Goal: Transaction & Acquisition: Purchase product/service

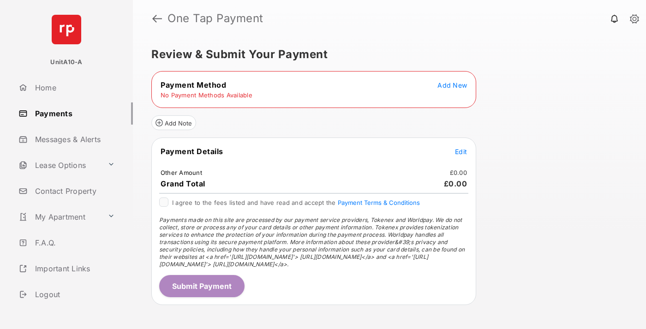
click at [452, 85] on span "Add New" at bounding box center [452, 85] width 30 height 8
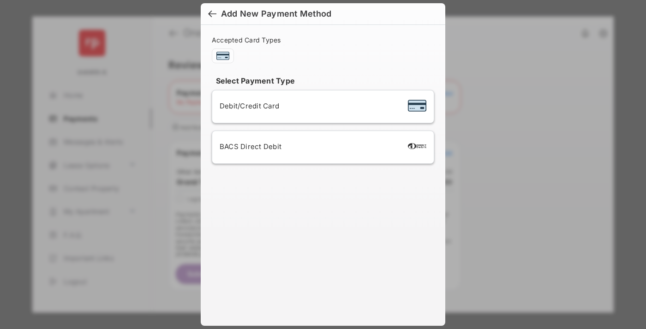
click at [247, 106] on span "Debit/Credit Card" at bounding box center [248, 105] width 59 height 9
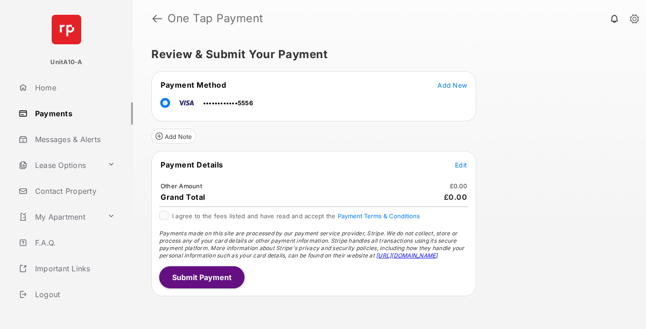
click at [461, 165] on span "Edit" at bounding box center [461, 165] width 12 height 8
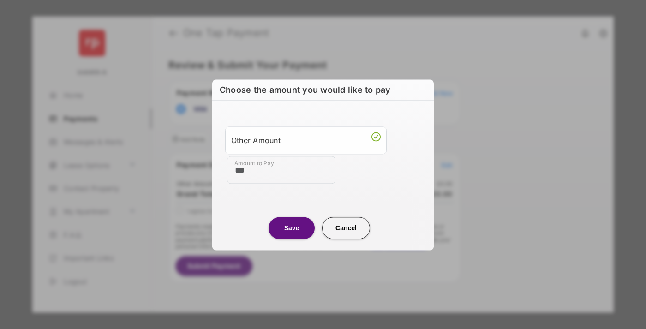
type input "***"
click at [291, 227] on button "Save" at bounding box center [291, 228] width 46 height 22
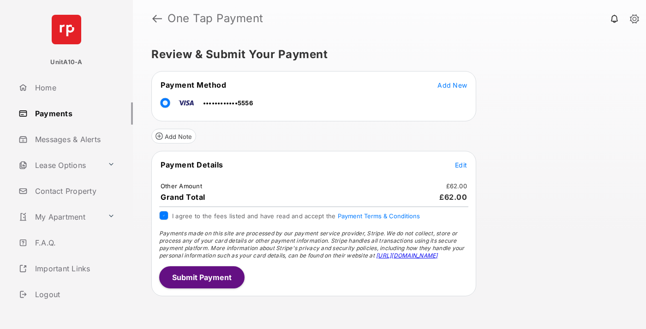
click at [201, 277] on button "Submit Payment" at bounding box center [201, 277] width 85 height 22
